Goal: Transaction & Acquisition: Purchase product/service

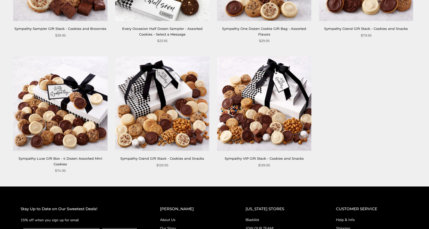
scroll to position [155, 0]
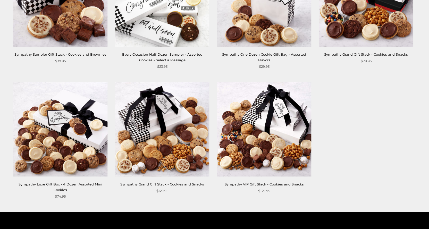
click at [71, 136] on img at bounding box center [60, 130] width 94 height 94
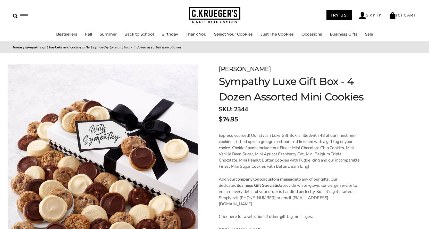
scroll to position [103, 0]
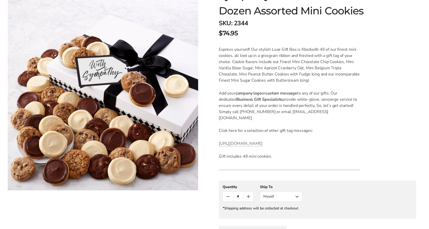
click at [284, 194] on button "Myself" at bounding box center [281, 197] width 42 height 10
click at [281, 215] on button "Other Recipient" at bounding box center [281, 215] width 42 height 9
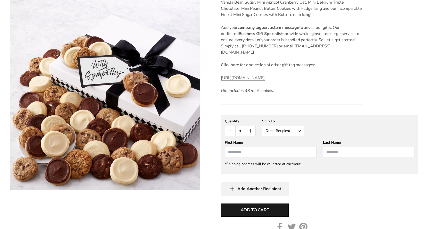
scroll to position [180, 0]
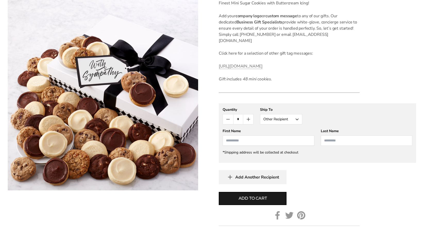
click at [255, 143] on input "First Name" at bounding box center [269, 141] width 92 height 10
type input "****"
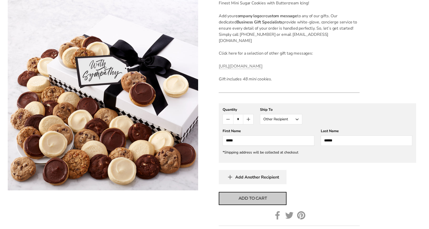
type input "******"
click at [260, 201] on span "Add to cart" at bounding box center [253, 198] width 28 height 6
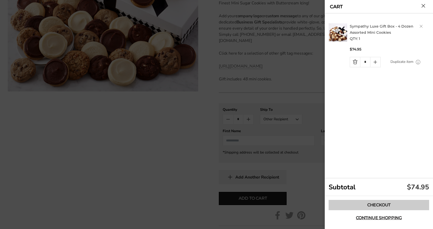
click at [403, 206] on link "Checkout" at bounding box center [379, 205] width 101 height 10
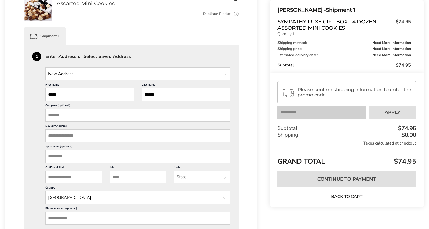
scroll to position [103, 0]
click at [118, 73] on input "State" at bounding box center [137, 73] width 185 height 13
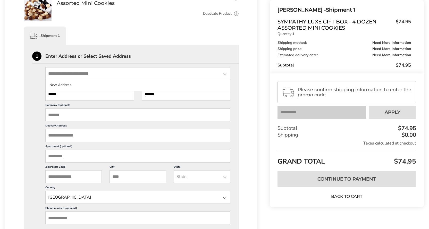
click at [118, 73] on input "State" at bounding box center [137, 73] width 185 height 13
click at [105, 118] on input "Company (optional)" at bounding box center [137, 115] width 185 height 13
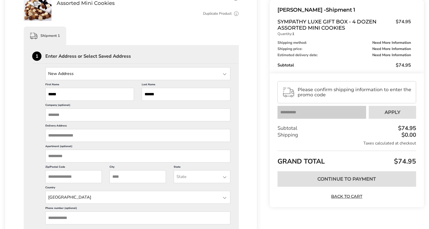
click at [124, 138] on input "Delivery Address" at bounding box center [137, 135] width 185 height 13
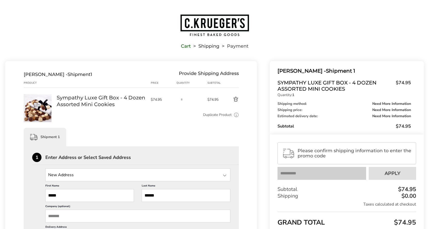
scroll to position [0, 0]
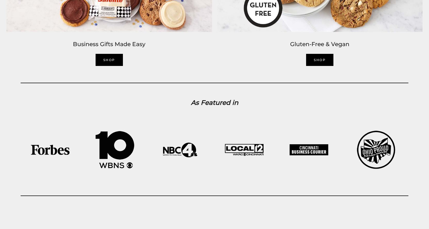
scroll to position [1238, 0]
